Goal: Go to known website: Go to known website

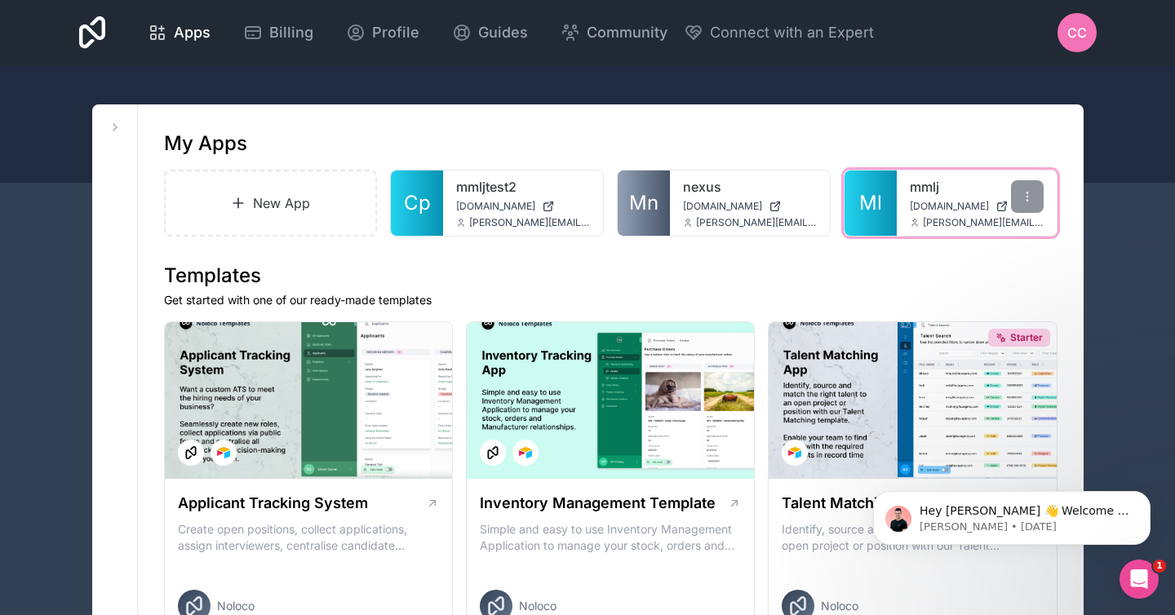
click at [944, 194] on link "mmlj" at bounding box center [977, 187] width 134 height 20
